Goal: Navigation & Orientation: Understand site structure

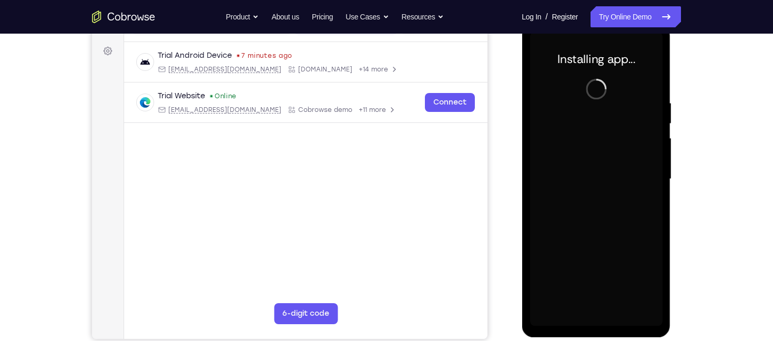
scroll to position [149, 0]
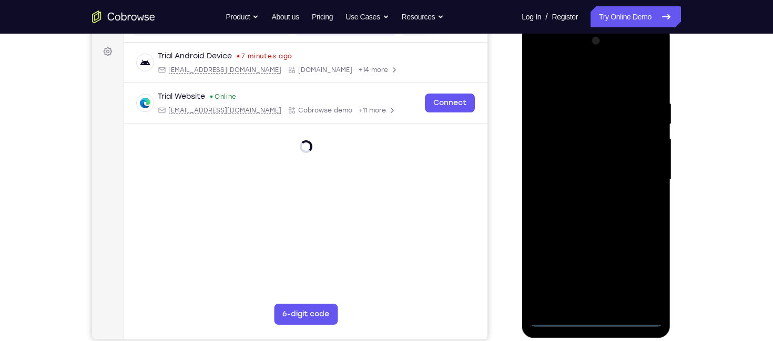
click at [599, 320] on div at bounding box center [596, 180] width 133 height 294
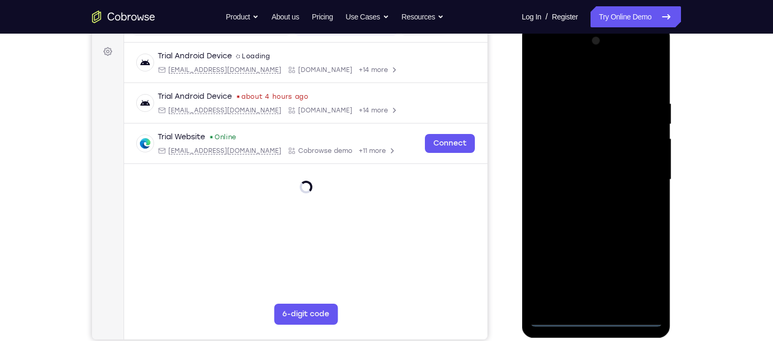
click at [635, 280] on div at bounding box center [596, 180] width 133 height 294
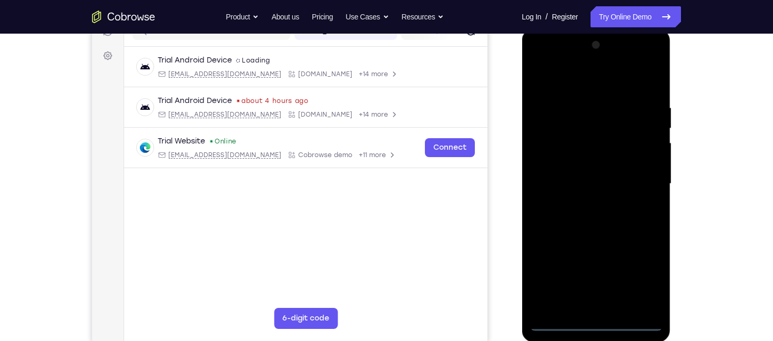
scroll to position [142, 0]
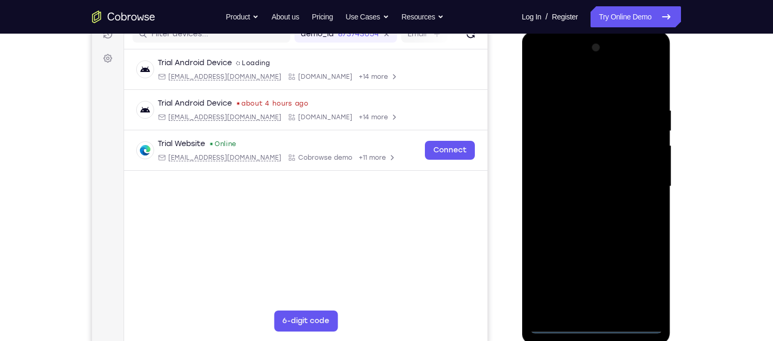
click at [569, 91] on div at bounding box center [596, 186] width 133 height 294
click at [639, 178] on div at bounding box center [596, 186] width 133 height 294
click at [587, 203] on div at bounding box center [596, 186] width 133 height 294
click at [588, 176] on div at bounding box center [596, 186] width 133 height 294
click at [590, 169] on div at bounding box center [596, 186] width 133 height 294
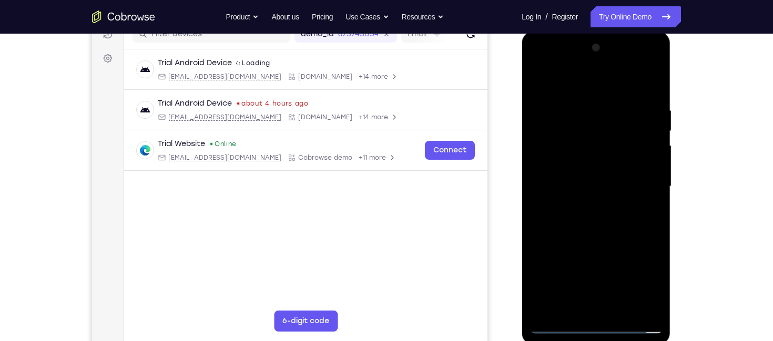
click at [600, 183] on div at bounding box center [596, 186] width 133 height 294
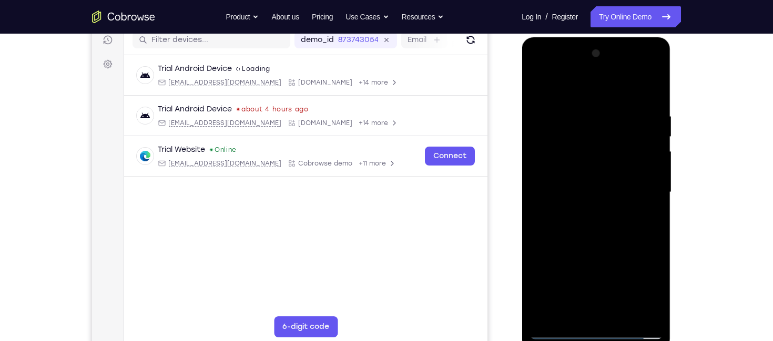
scroll to position [138, 0]
click at [599, 229] on div at bounding box center [596, 191] width 133 height 294
click at [599, 222] on div at bounding box center [596, 191] width 133 height 294
click at [645, 99] on div at bounding box center [596, 191] width 133 height 294
click at [612, 195] on div at bounding box center [596, 191] width 133 height 294
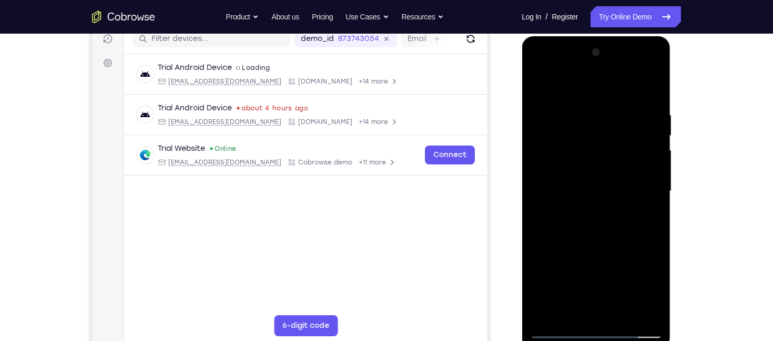
click at [612, 195] on div at bounding box center [596, 191] width 133 height 294
click at [586, 105] on div at bounding box center [596, 191] width 133 height 294
click at [644, 132] on div at bounding box center [596, 191] width 133 height 294
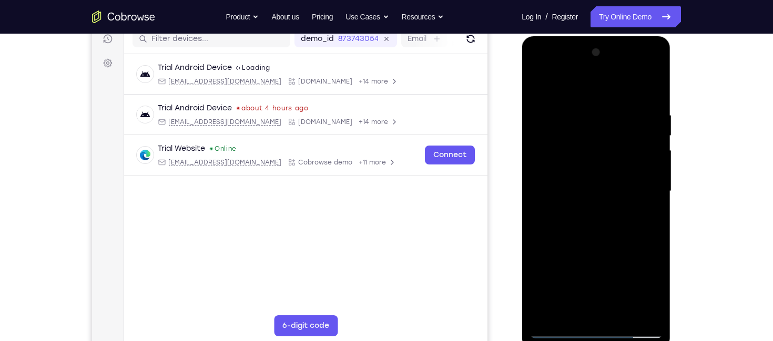
click at [648, 89] on div at bounding box center [596, 191] width 133 height 294
click at [619, 315] on div at bounding box center [596, 191] width 133 height 294
click at [591, 247] on div at bounding box center [596, 191] width 133 height 294
click at [612, 94] on div at bounding box center [596, 191] width 133 height 294
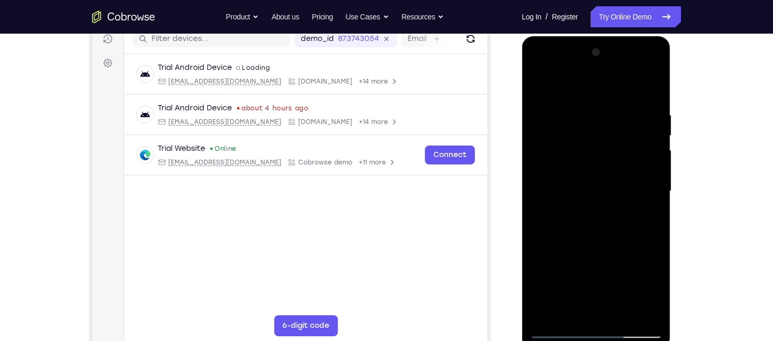
click at [579, 202] on div at bounding box center [596, 191] width 133 height 294
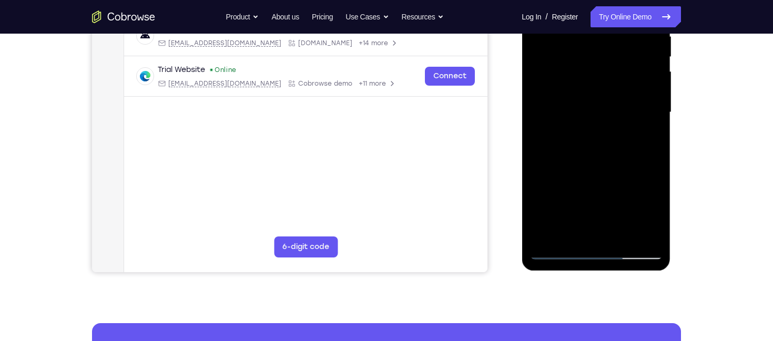
scroll to position [220, 0]
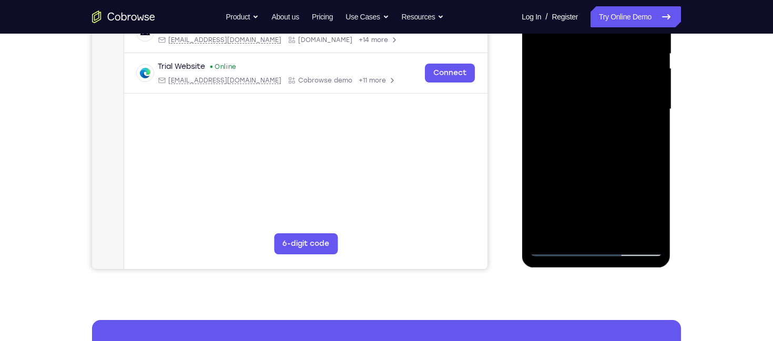
drag, startPoint x: 605, startPoint y: 83, endPoint x: 612, endPoint y: 227, distance: 144.8
click at [612, 227] on div at bounding box center [596, 109] width 133 height 294
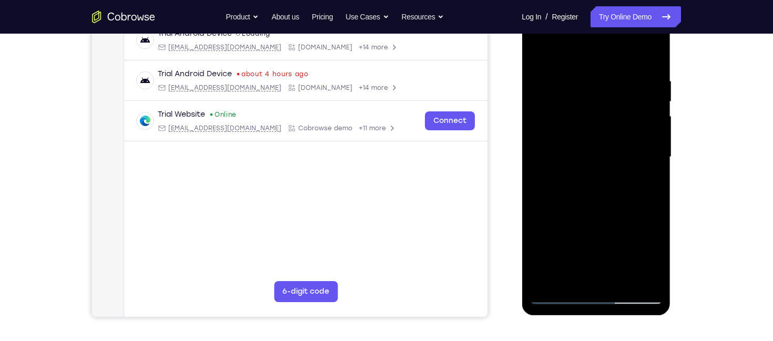
scroll to position [171, 0]
click at [543, 49] on div at bounding box center [596, 158] width 133 height 294
drag, startPoint x: 599, startPoint y: 253, endPoint x: 586, endPoint y: 257, distance: 14.3
click at [586, 257] on div at bounding box center [596, 158] width 133 height 294
click at [609, 64] on div at bounding box center [596, 158] width 133 height 294
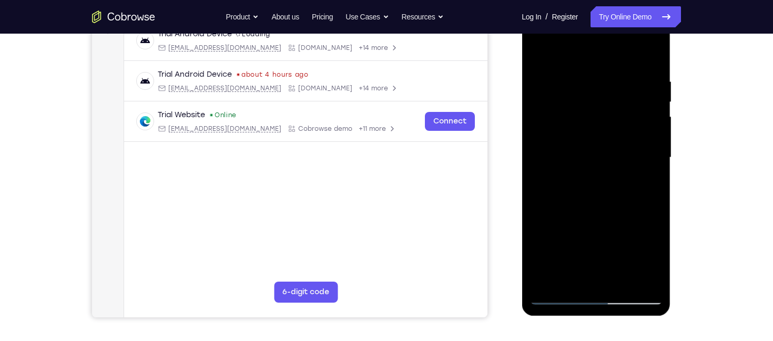
click at [600, 94] on div at bounding box center [596, 158] width 133 height 294
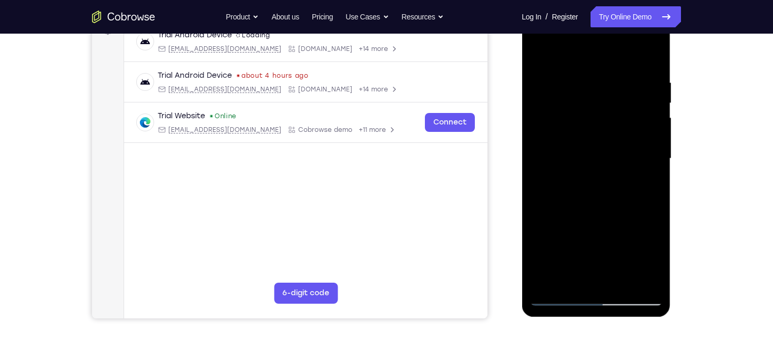
scroll to position [152, 0]
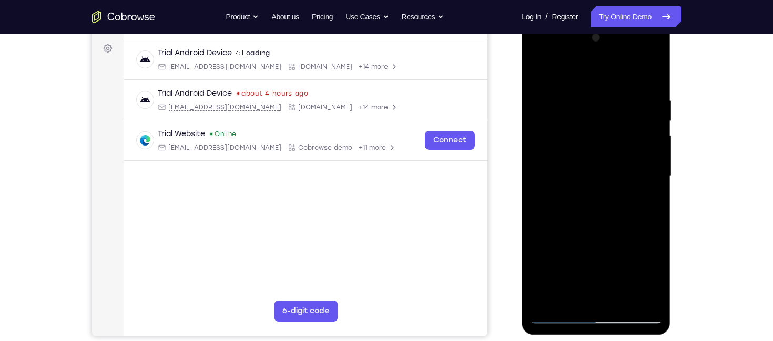
drag, startPoint x: 596, startPoint y: 156, endPoint x: 619, endPoint y: 82, distance: 77.7
click at [619, 82] on div at bounding box center [596, 176] width 133 height 294
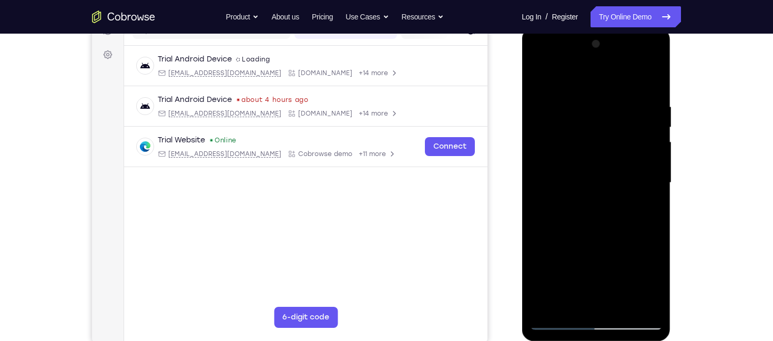
scroll to position [146, 0]
click at [535, 75] on div at bounding box center [596, 183] width 133 height 294
drag, startPoint x: 576, startPoint y: 222, endPoint x: 600, endPoint y: 150, distance: 76.0
click at [600, 150] on div at bounding box center [596, 183] width 133 height 294
drag, startPoint x: 588, startPoint y: 242, endPoint x: 607, endPoint y: 161, distance: 83.2
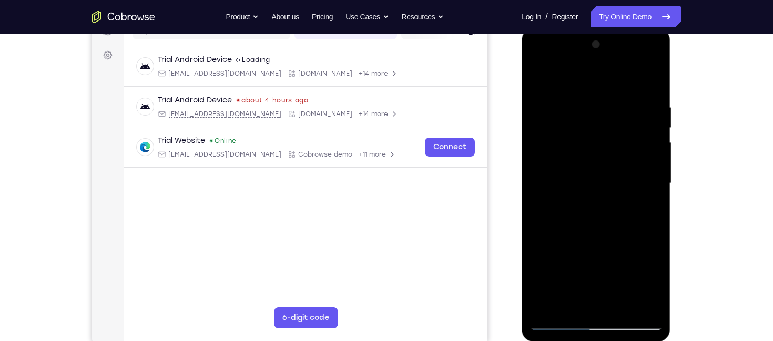
click at [607, 161] on div at bounding box center [596, 183] width 133 height 294
drag, startPoint x: 596, startPoint y: 270, endPoint x: 586, endPoint y: 165, distance: 105.2
click at [586, 165] on div at bounding box center [596, 183] width 133 height 294
drag, startPoint x: 583, startPoint y: 274, endPoint x: 589, endPoint y: 221, distance: 52.9
click at [589, 221] on div at bounding box center [596, 183] width 133 height 294
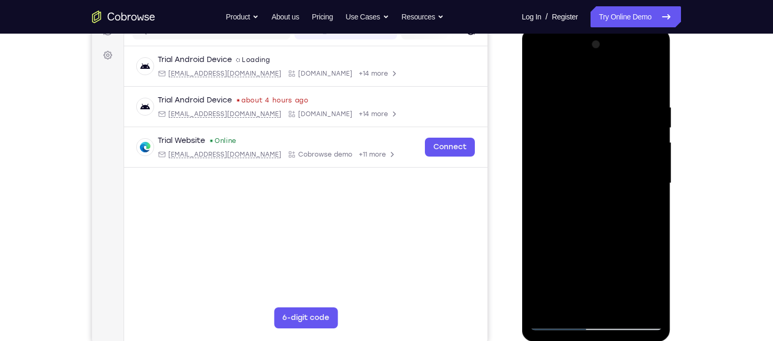
drag, startPoint x: 579, startPoint y: 279, endPoint x: 591, endPoint y: 213, distance: 66.6
click at [591, 213] on div at bounding box center [596, 183] width 133 height 294
drag, startPoint x: 583, startPoint y: 267, endPoint x: 587, endPoint y: 186, distance: 80.6
click at [587, 186] on div at bounding box center [596, 183] width 133 height 294
drag, startPoint x: 576, startPoint y: 274, endPoint x: 579, endPoint y: 190, distance: 84.7
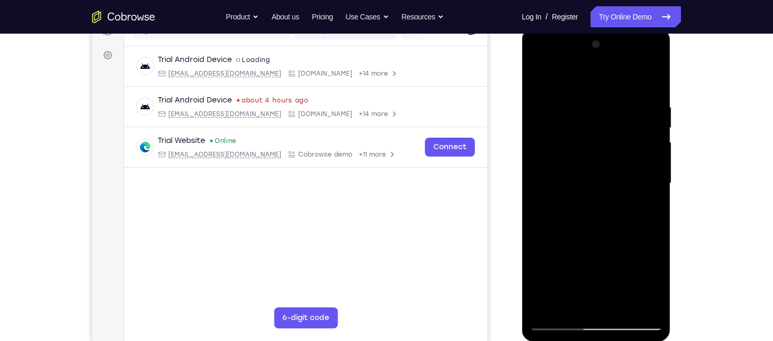
click at [579, 190] on div at bounding box center [596, 183] width 133 height 294
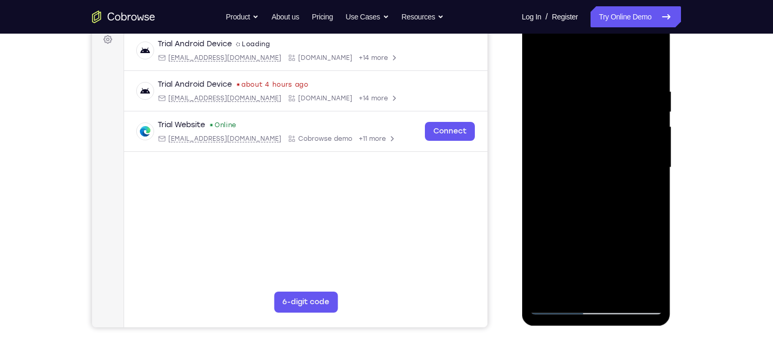
scroll to position [175, 0]
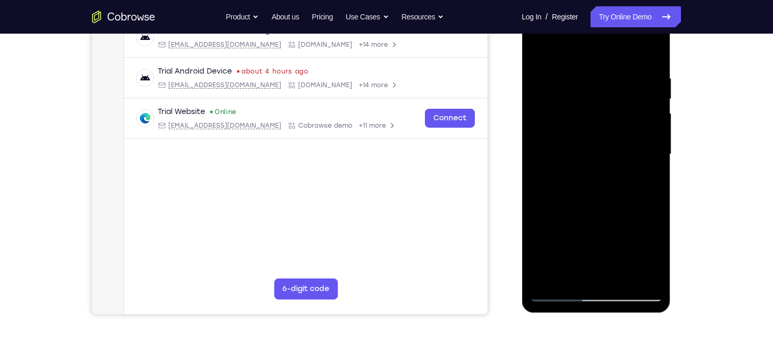
drag, startPoint x: 577, startPoint y: 248, endPoint x: 588, endPoint y: 131, distance: 117.8
click at [588, 131] on div at bounding box center [596, 154] width 133 height 294
drag, startPoint x: 579, startPoint y: 258, endPoint x: 595, endPoint y: 145, distance: 114.7
click at [595, 145] on div at bounding box center [596, 154] width 133 height 294
drag, startPoint x: 582, startPoint y: 258, endPoint x: 592, endPoint y: 164, distance: 95.2
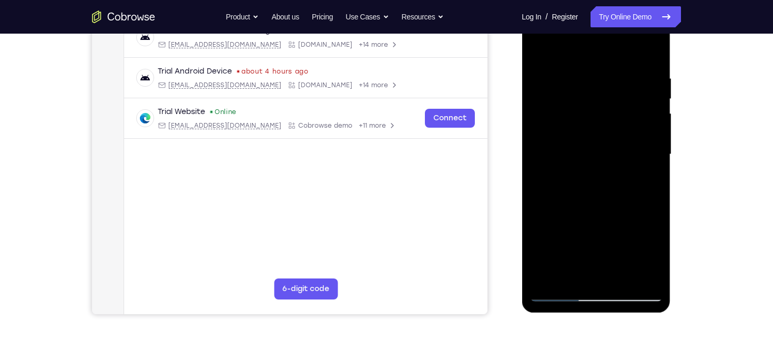
click at [592, 164] on div at bounding box center [596, 154] width 133 height 294
drag, startPoint x: 582, startPoint y: 257, endPoint x: 608, endPoint y: 143, distance: 117.0
click at [608, 143] on div at bounding box center [596, 154] width 133 height 294
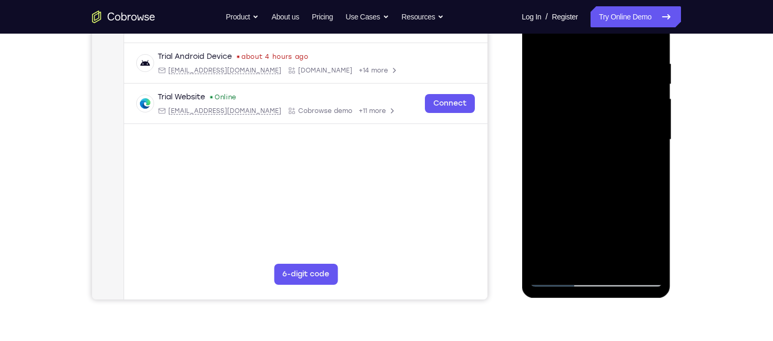
scroll to position [188, 0]
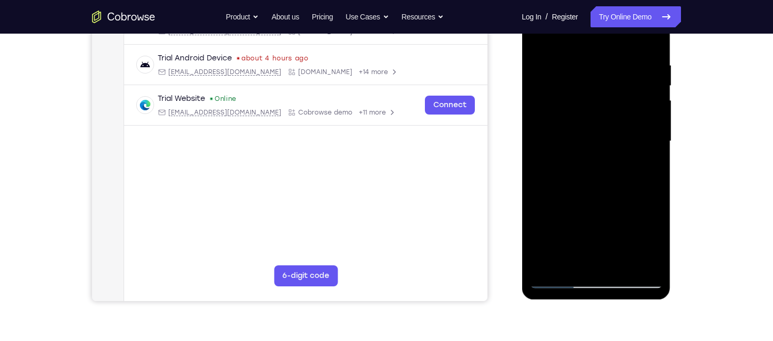
drag, startPoint x: 586, startPoint y: 223, endPoint x: 600, endPoint y: 138, distance: 85.9
click at [600, 138] on div at bounding box center [596, 141] width 133 height 294
drag, startPoint x: 588, startPoint y: 230, endPoint x: 602, endPoint y: 119, distance: 111.8
click at [602, 119] on div at bounding box center [596, 141] width 133 height 294
drag, startPoint x: 586, startPoint y: 250, endPoint x: 605, endPoint y: 159, distance: 92.9
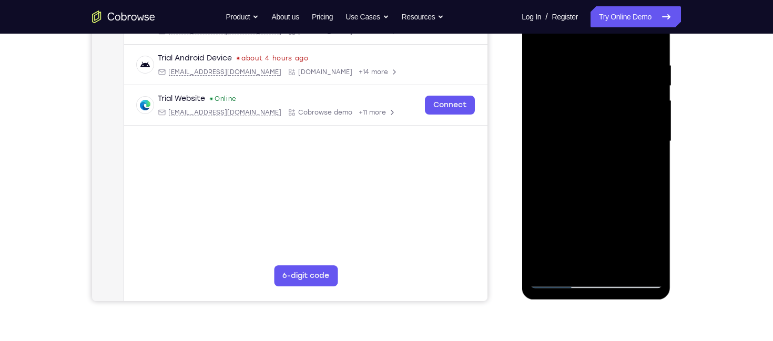
click at [605, 159] on div at bounding box center [596, 141] width 133 height 294
drag, startPoint x: 591, startPoint y: 251, endPoint x: 612, endPoint y: 128, distance: 125.3
click at [612, 128] on div at bounding box center [596, 141] width 133 height 294
drag, startPoint x: 591, startPoint y: 232, endPoint x: 610, endPoint y: 131, distance: 103.4
click at [610, 131] on div at bounding box center [596, 141] width 133 height 294
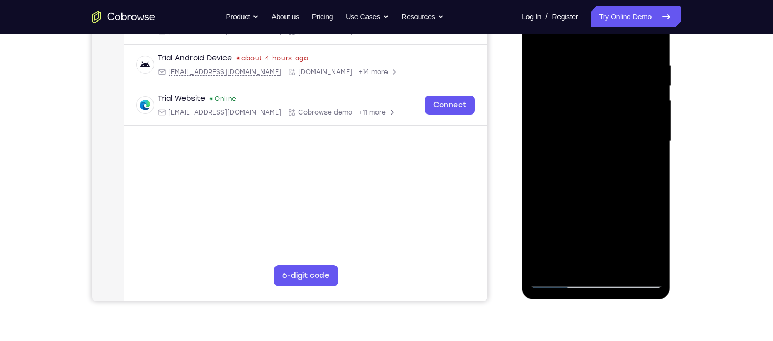
drag, startPoint x: 595, startPoint y: 229, endPoint x: 611, endPoint y: 136, distance: 93.9
click at [611, 136] on div at bounding box center [596, 141] width 133 height 294
drag, startPoint x: 597, startPoint y: 239, endPoint x: 634, endPoint y: 88, distance: 155.7
click at [634, 88] on div at bounding box center [596, 141] width 133 height 294
drag, startPoint x: 588, startPoint y: 256, endPoint x: 622, endPoint y: 112, distance: 148.1
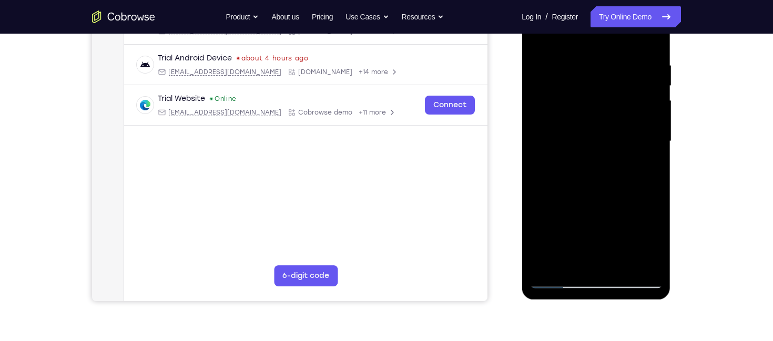
click at [622, 112] on div at bounding box center [596, 141] width 133 height 294
drag, startPoint x: 587, startPoint y: 250, endPoint x: 607, endPoint y: 110, distance: 141.9
click at [607, 110] on div at bounding box center [596, 141] width 133 height 294
drag, startPoint x: 588, startPoint y: 240, endPoint x: 605, endPoint y: 148, distance: 93.0
click at [605, 148] on div at bounding box center [596, 141] width 133 height 294
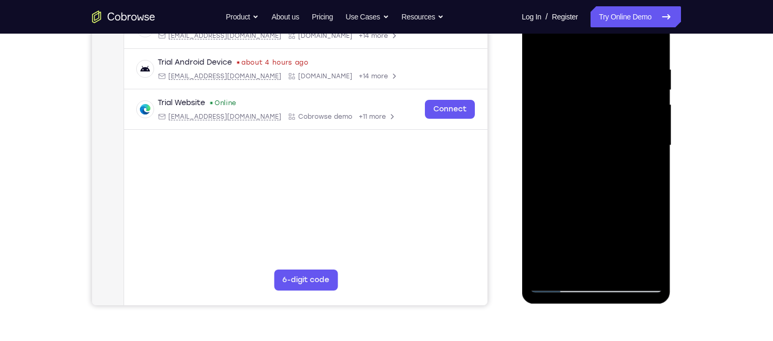
scroll to position [183, 0]
drag, startPoint x: 601, startPoint y: 189, endPoint x: 608, endPoint y: 114, distance: 75.5
click at [608, 114] on div at bounding box center [596, 146] width 133 height 294
click at [542, 39] on div at bounding box center [596, 146] width 133 height 294
drag, startPoint x: 602, startPoint y: 82, endPoint x: 586, endPoint y: 215, distance: 134.0
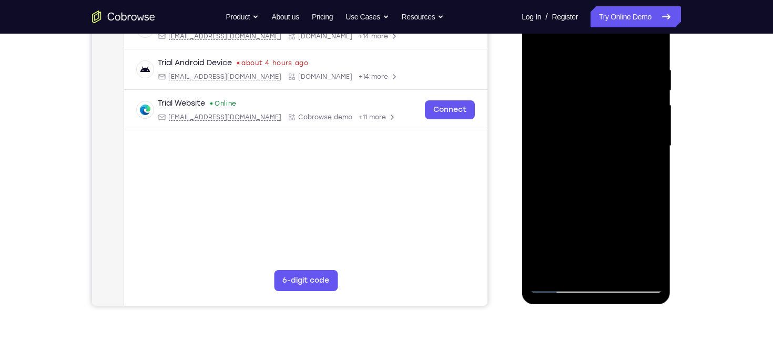
click at [586, 215] on div at bounding box center [596, 146] width 133 height 294
click at [597, 220] on div at bounding box center [596, 146] width 133 height 294
drag, startPoint x: 605, startPoint y: 199, endPoint x: 597, endPoint y: 203, distance: 9.4
click at [597, 203] on div at bounding box center [596, 146] width 133 height 294
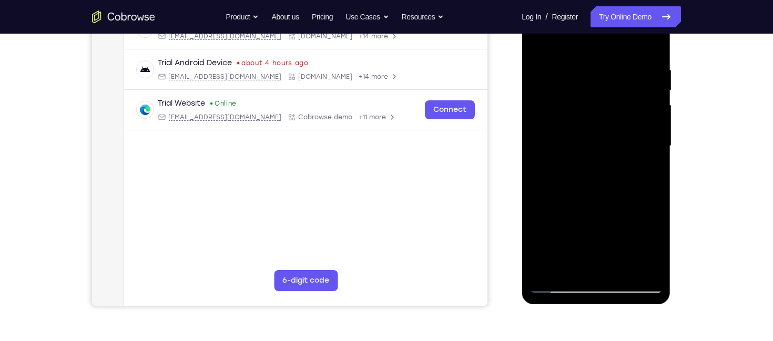
click at [654, 188] on div at bounding box center [596, 146] width 133 height 294
click at [654, 189] on div at bounding box center [596, 146] width 133 height 294
click at [583, 74] on div at bounding box center [596, 146] width 133 height 294
click at [653, 126] on div at bounding box center [596, 146] width 133 height 294
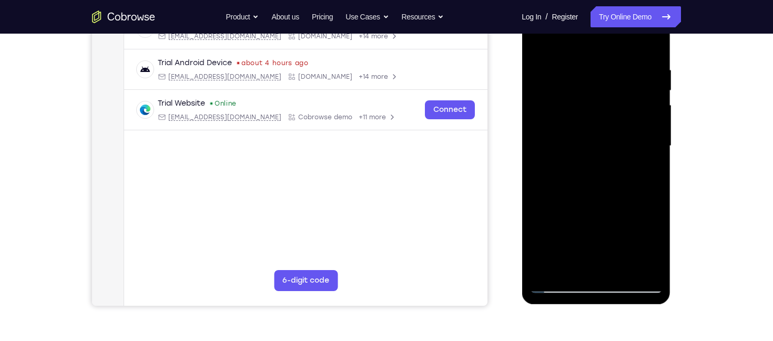
click at [653, 126] on div at bounding box center [596, 146] width 133 height 294
click at [653, 151] on div at bounding box center [596, 146] width 133 height 294
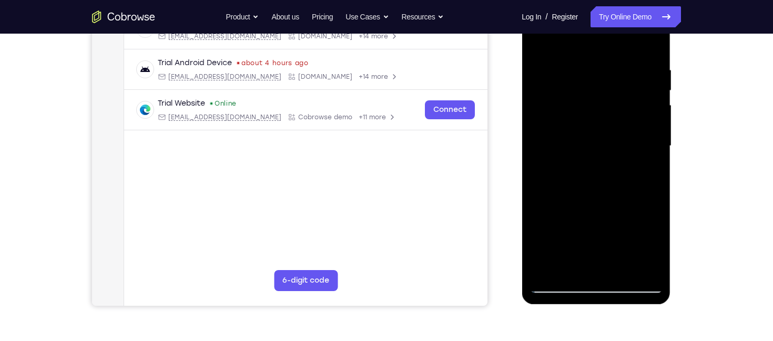
click at [654, 141] on div at bounding box center [596, 146] width 133 height 294
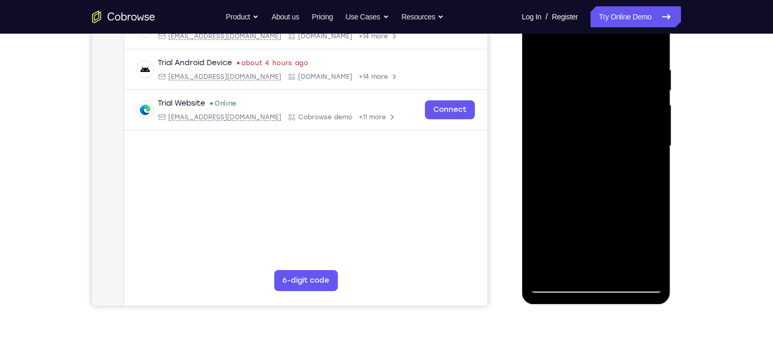
click at [654, 141] on div at bounding box center [596, 146] width 133 height 294
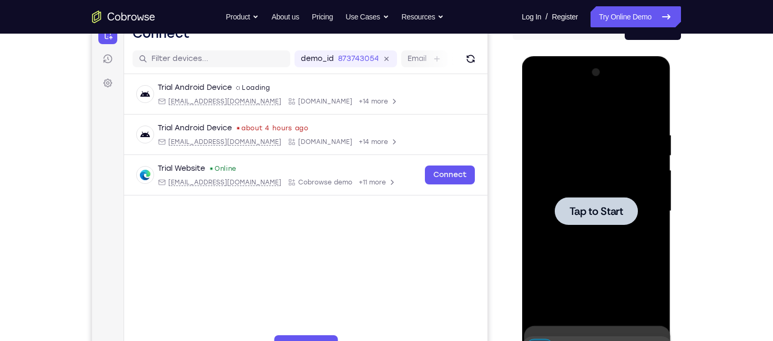
scroll to position [114, 0]
